Goal: Transaction & Acquisition: Book appointment/travel/reservation

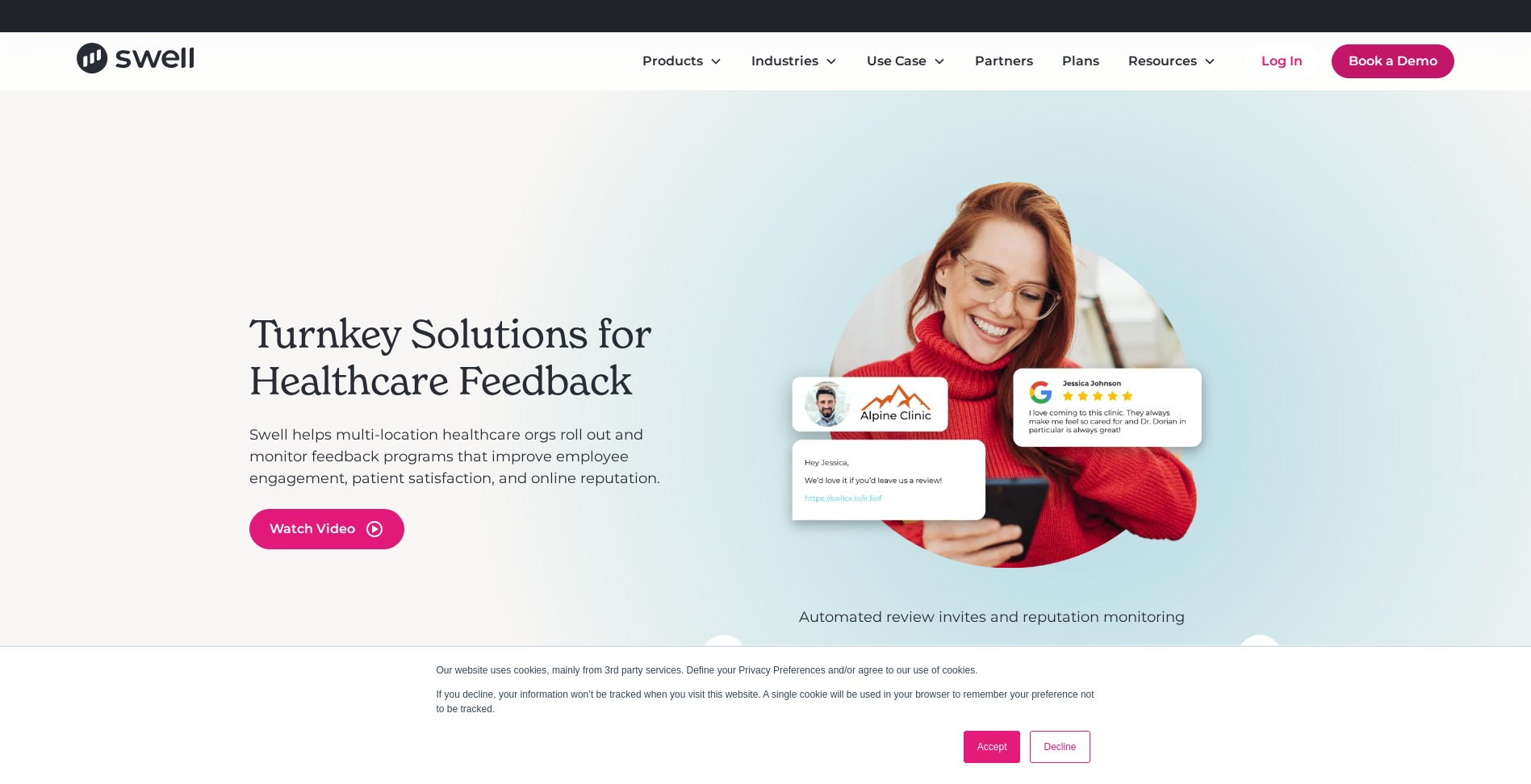
click at [1357, 58] on link "Book a Demo" at bounding box center [1393, 61] width 123 height 34
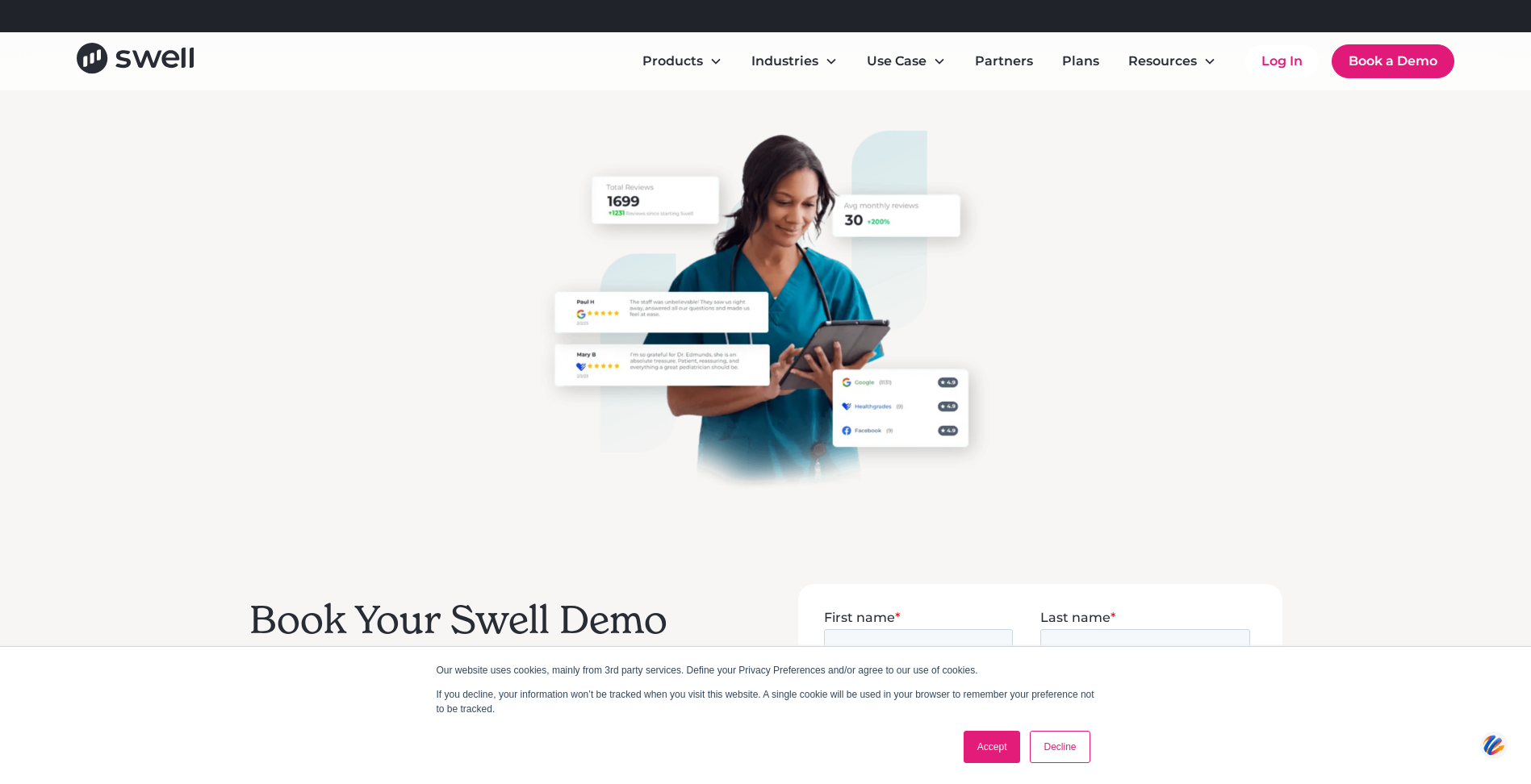
scroll to position [403, 0]
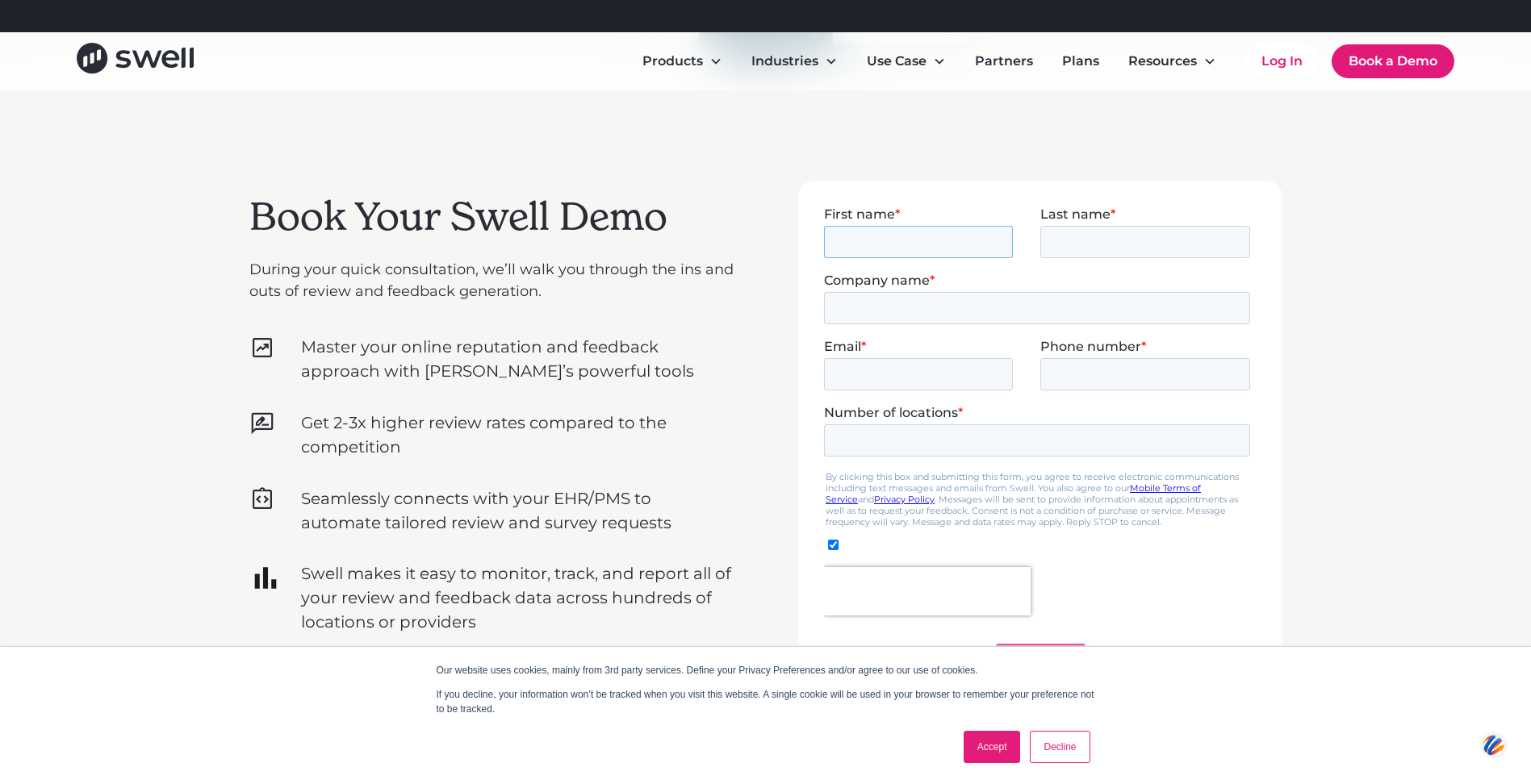
click at [936, 236] on input "First name *" at bounding box center [917, 241] width 189 height 32
type input "Alan"
type input "Avenilov"
type input "Lux Dental Delray Beach"
type input "admin@luxdentaldelray.com"
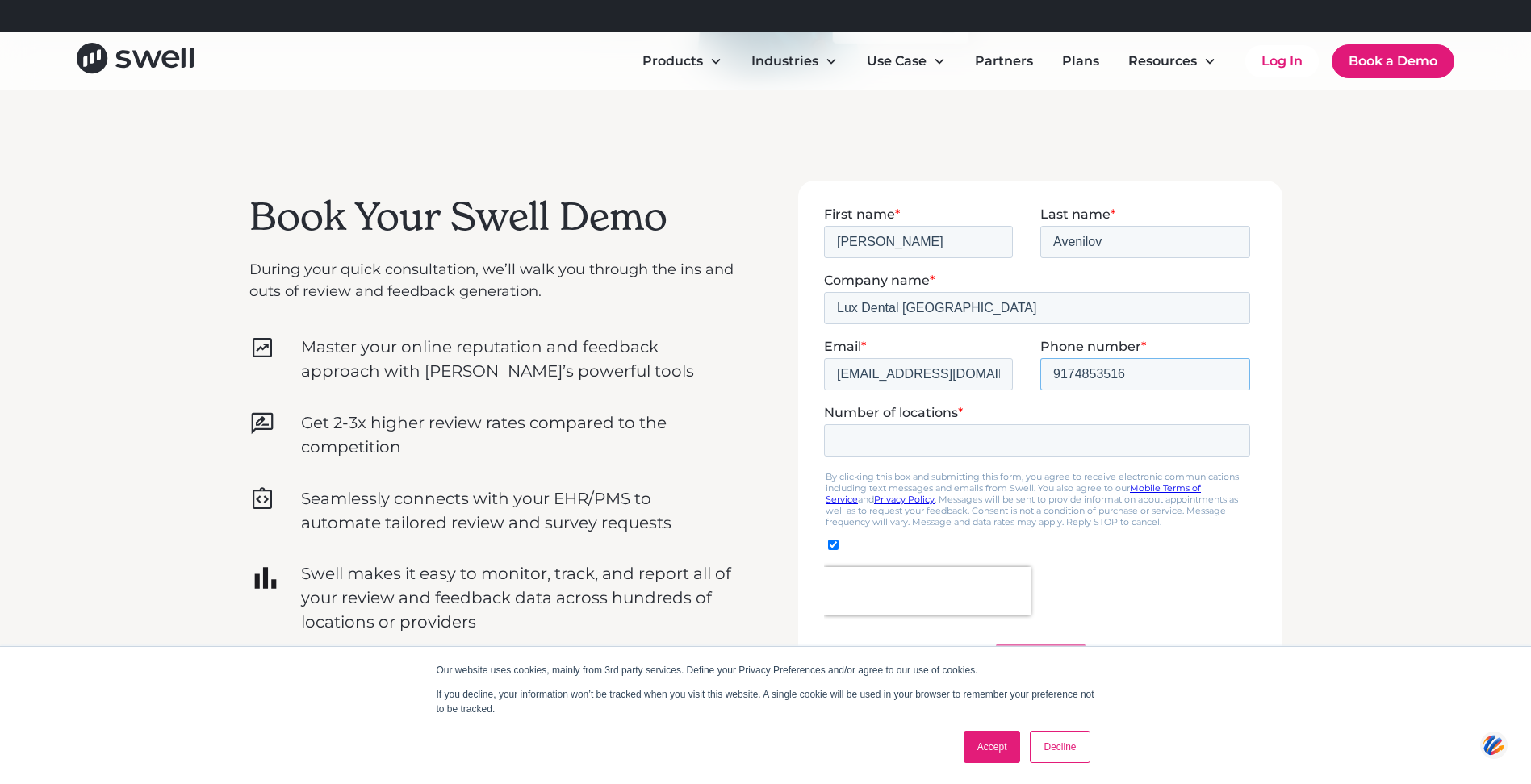
type input "9174853516"
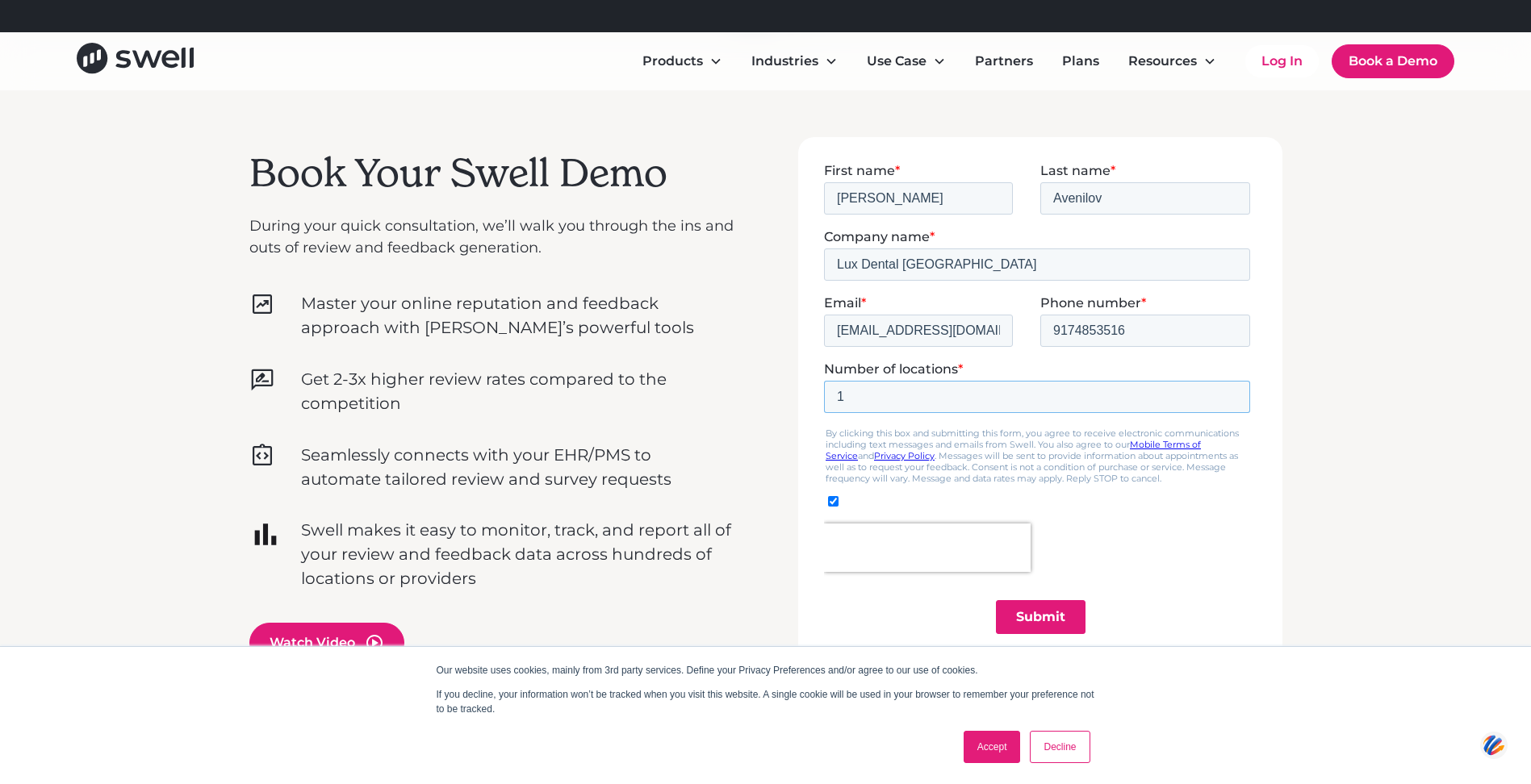
scroll to position [484, 0]
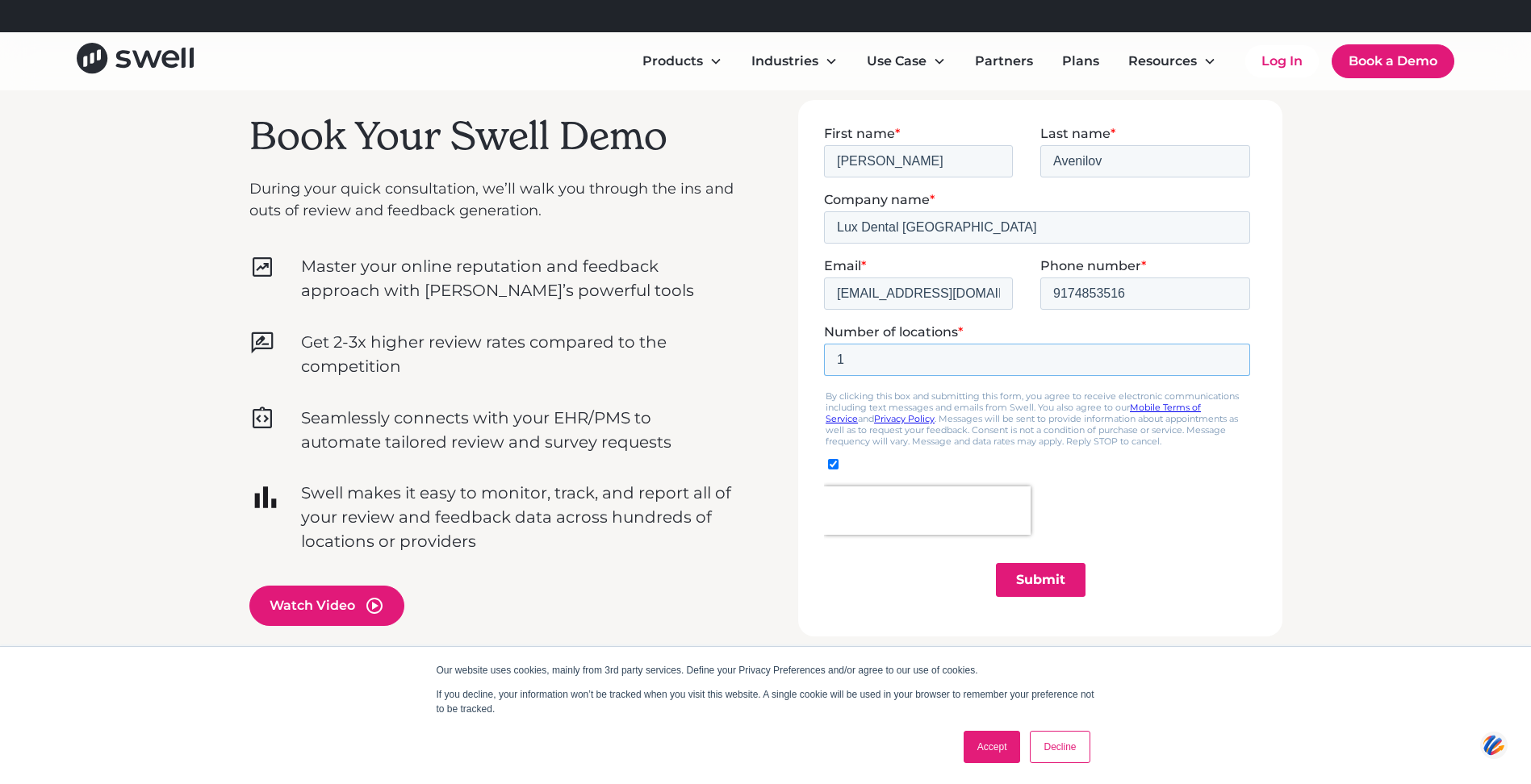
type input "1"
click at [1001, 587] on input "Submit" at bounding box center [1040, 580] width 90 height 34
